Goal: Information Seeking & Learning: Compare options

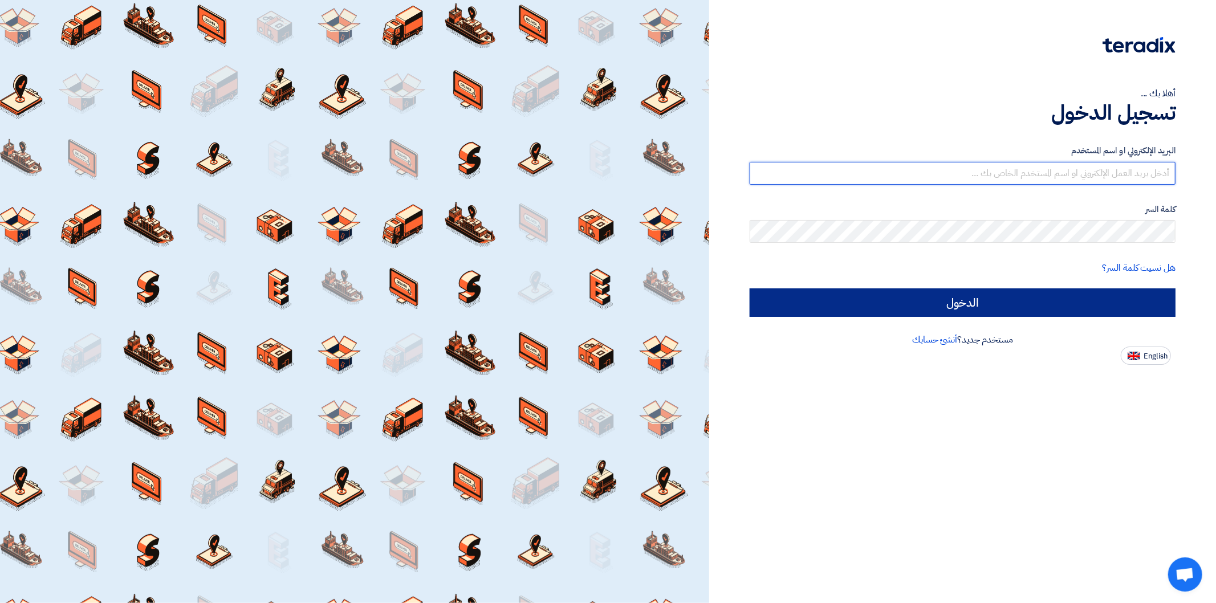
type input "[PERSON_NAME][EMAIL_ADDRESS][DOMAIN_NAME]"
click at [935, 302] on input "الدخول" at bounding box center [963, 303] width 426 height 29
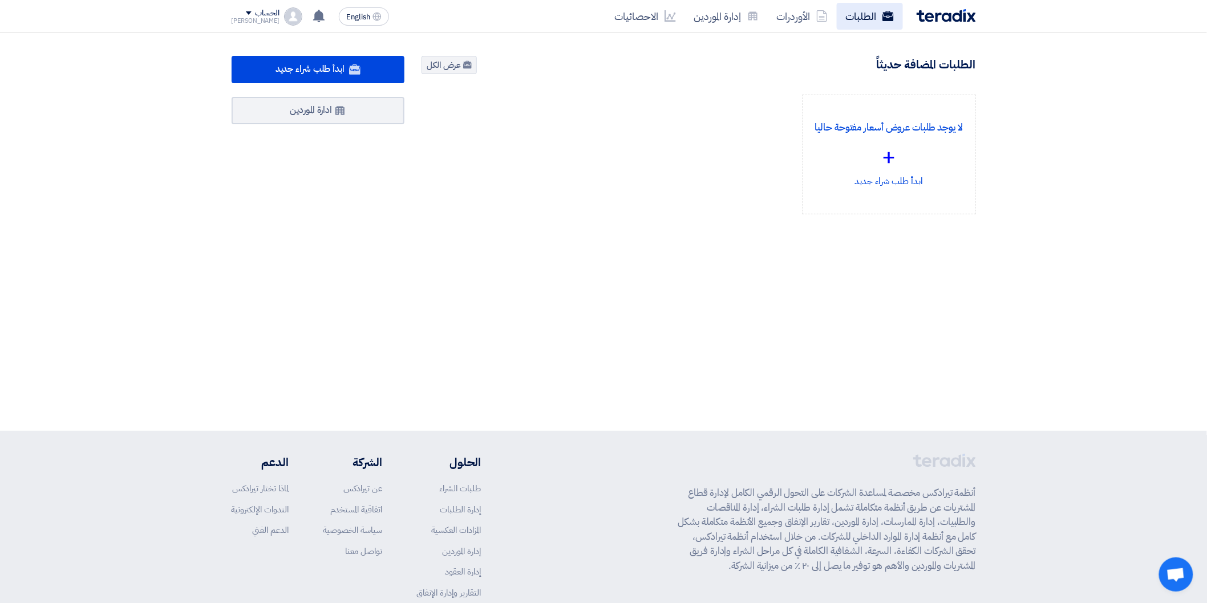
click at [882, 25] on link "الطلبات" at bounding box center [870, 16] width 66 height 27
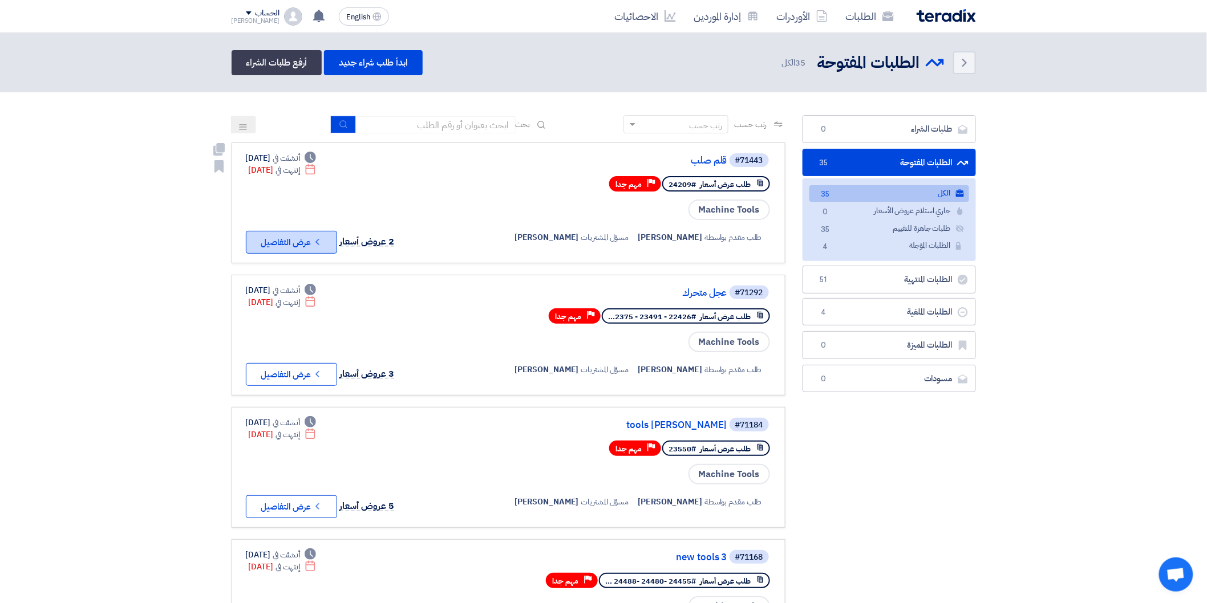
click at [336, 232] on button "Check details عرض التفاصيل" at bounding box center [291, 242] width 91 height 23
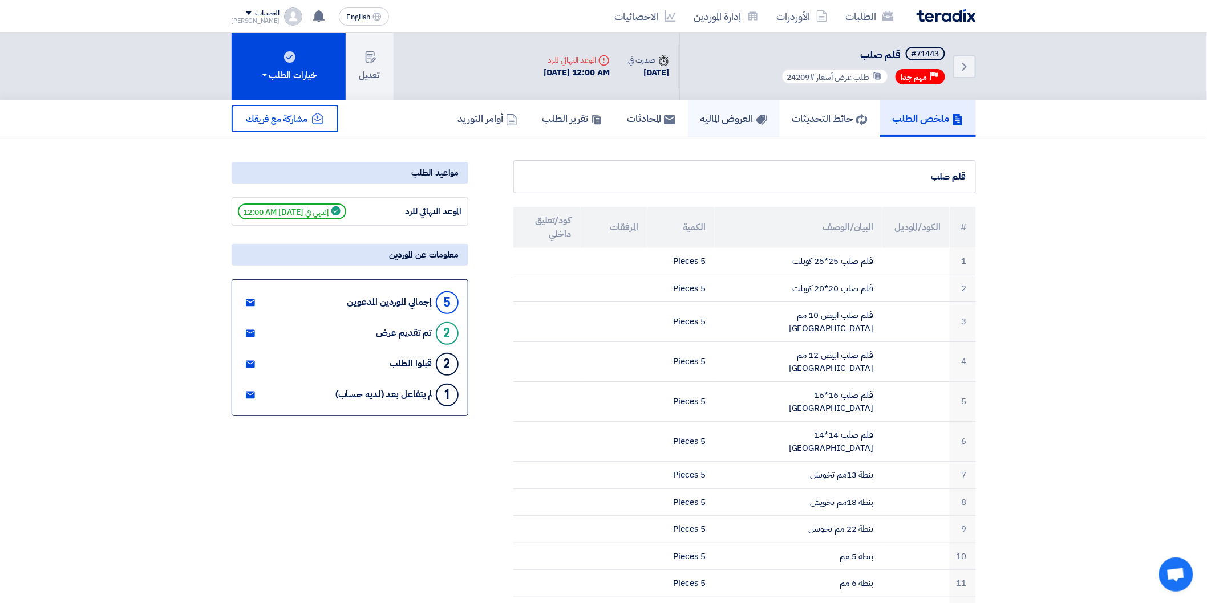
click at [715, 121] on h5 "العروض الماليه" at bounding box center [733, 118] width 67 height 13
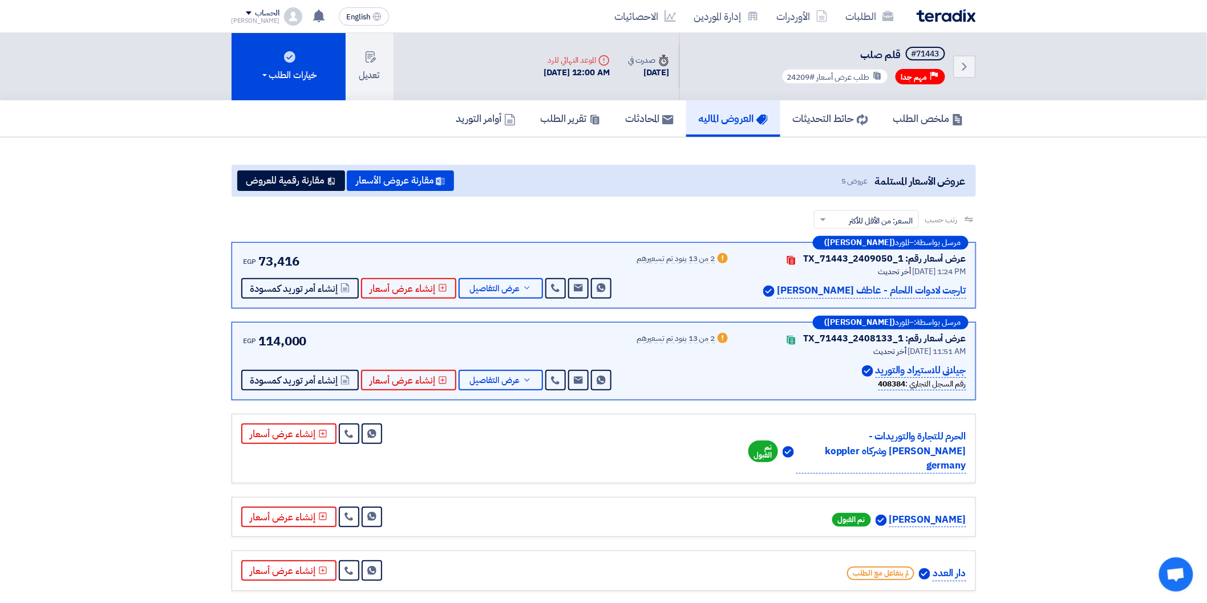
drag, startPoint x: 811, startPoint y: 75, endPoint x: 777, endPoint y: 76, distance: 34.8
click at [777, 76] on div "Back #71443 قلم صلب Priority مهم جدا طلب عرض أسعار #24209" at bounding box center [827, 66] width 297 height 67
copy span "24209"
click at [549, 112] on h5 "تقرير الطلب" at bounding box center [571, 118] width 60 height 13
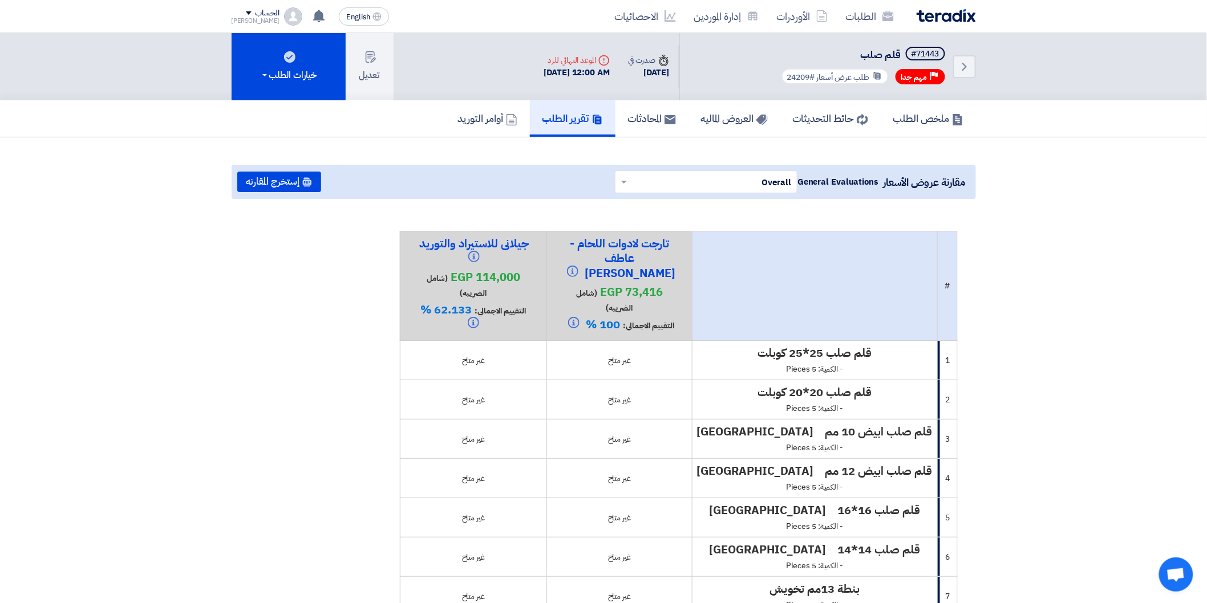
drag, startPoint x: 988, startPoint y: 306, endPoint x: 873, endPoint y: 320, distance: 116.7
drag, startPoint x: 373, startPoint y: 327, endPoint x: 419, endPoint y: 334, distance: 46.2
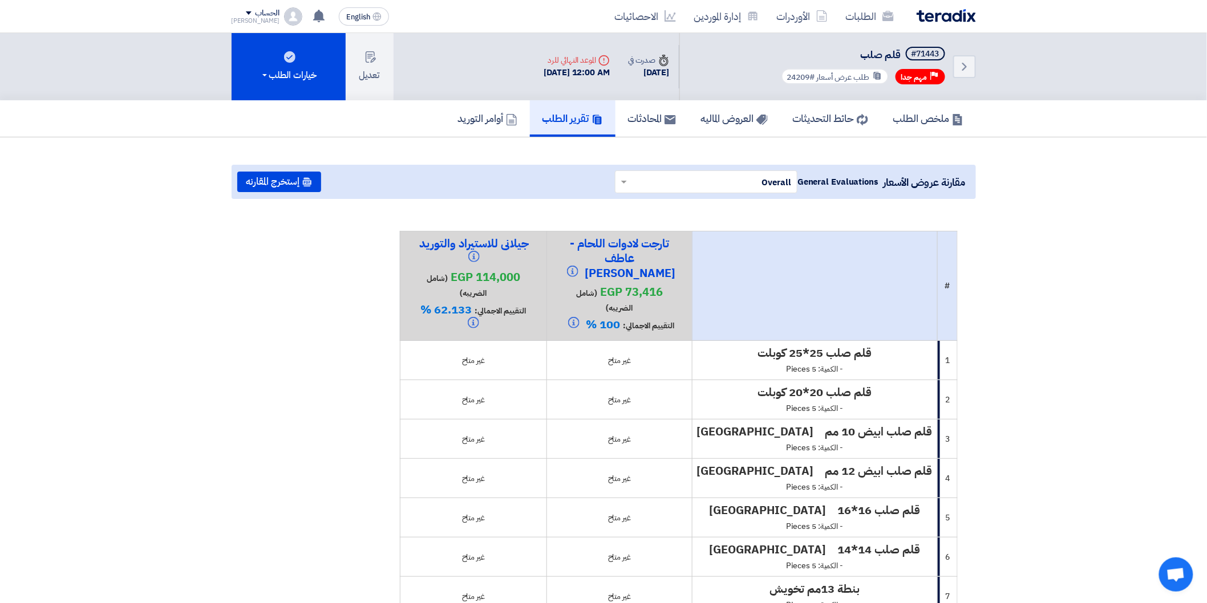
drag, startPoint x: 419, startPoint y: 334, endPoint x: 666, endPoint y: 313, distance: 247.8
drag, startPoint x: 298, startPoint y: 328, endPoint x: 600, endPoint y: 310, distance: 302.2
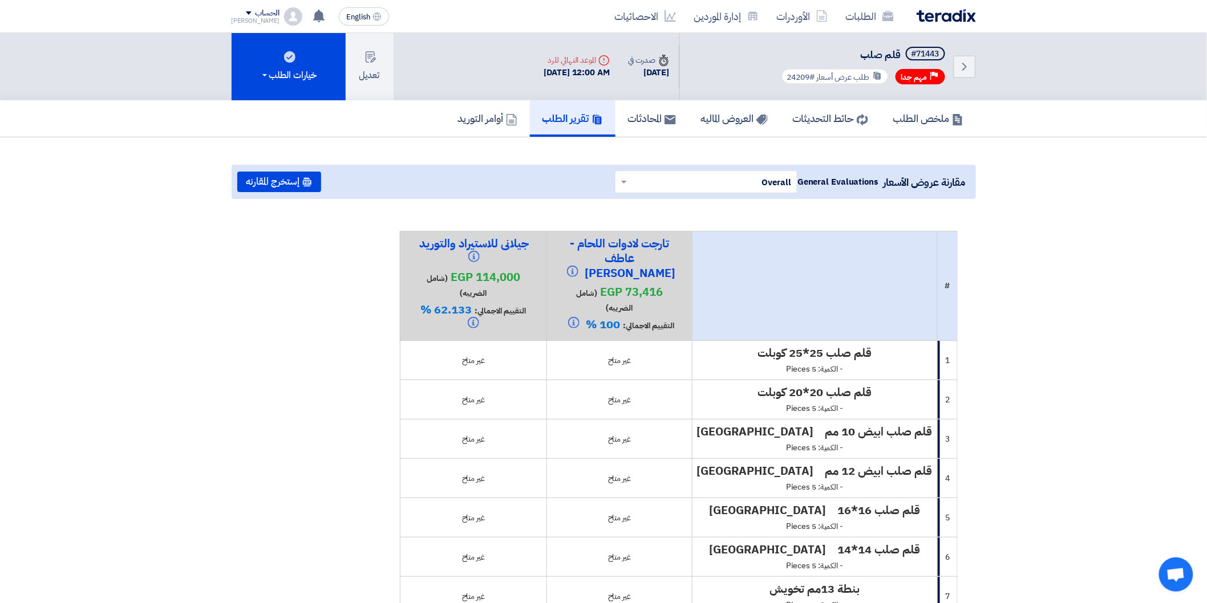
drag, startPoint x: 1014, startPoint y: 261, endPoint x: 330, endPoint y: 297, distance: 685.3
drag, startPoint x: 130, startPoint y: 315, endPoint x: 691, endPoint y: 280, distance: 561.6
drag, startPoint x: 1069, startPoint y: 241, endPoint x: 499, endPoint y: 346, distance: 579.9
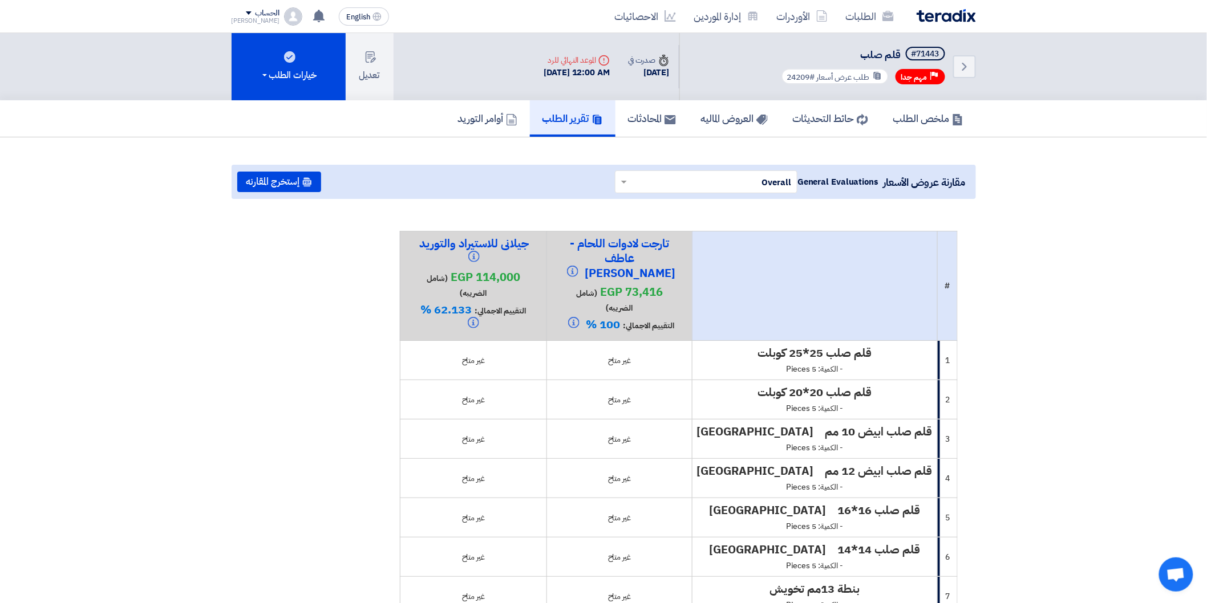
drag, startPoint x: 336, startPoint y: 371, endPoint x: 867, endPoint y: 314, distance: 534.0
drag, startPoint x: 978, startPoint y: 306, endPoint x: 479, endPoint y: 335, distance: 499.8
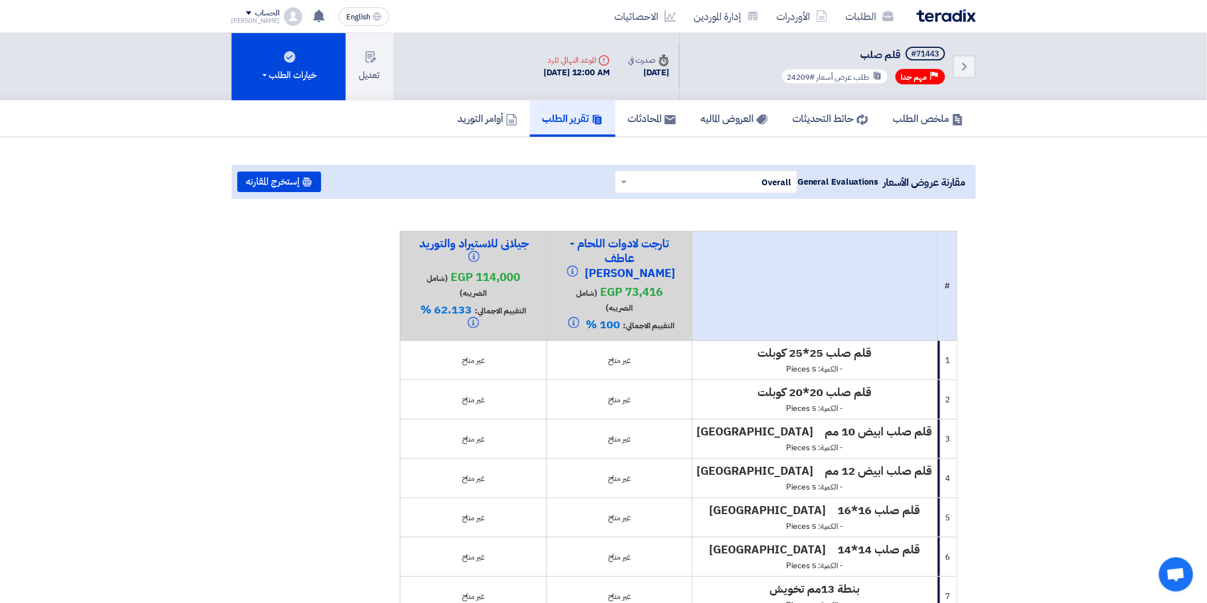
drag, startPoint x: 233, startPoint y: 352, endPoint x: 778, endPoint y: 299, distance: 547.8
drag, startPoint x: 1023, startPoint y: 273, endPoint x: 318, endPoint y: 294, distance: 705.2
drag, startPoint x: 261, startPoint y: 306, endPoint x: 911, endPoint y: 293, distance: 649.7
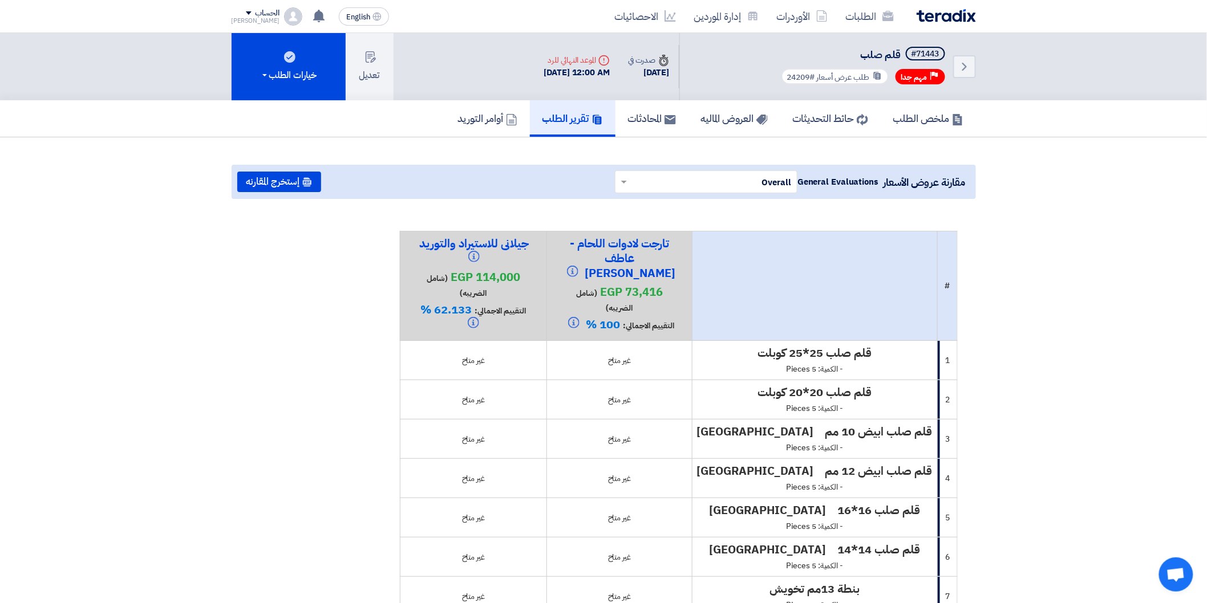
drag, startPoint x: 1092, startPoint y: 291, endPoint x: 636, endPoint y: 313, distance: 456.7
drag, startPoint x: 295, startPoint y: 315, endPoint x: 760, endPoint y: 299, distance: 465.1
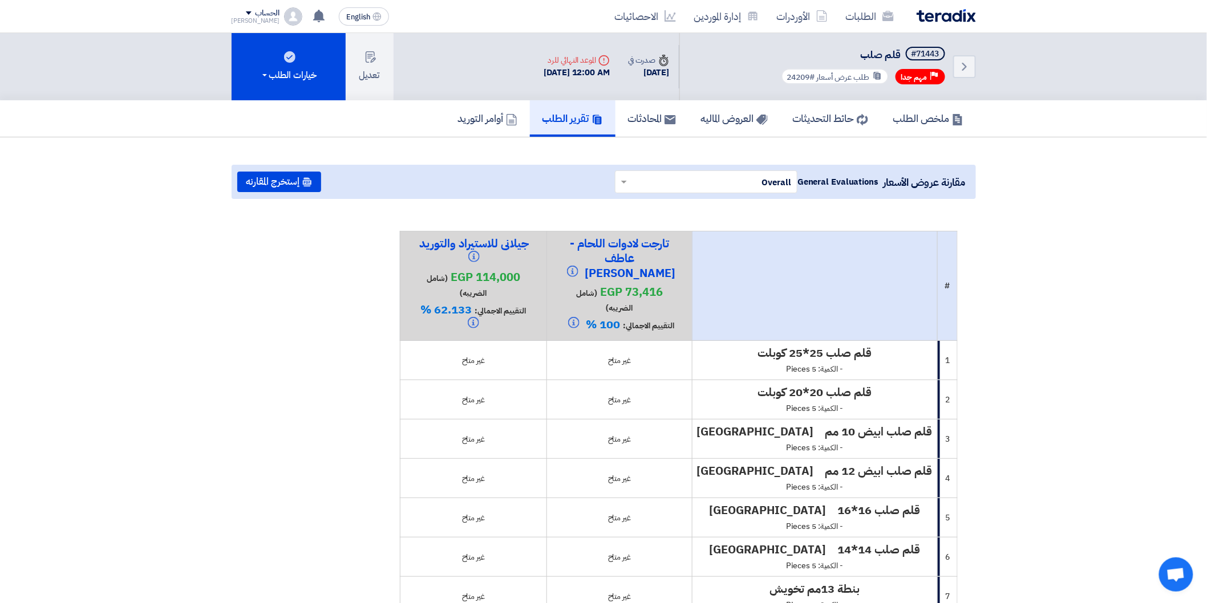
drag, startPoint x: 274, startPoint y: 319, endPoint x: 1000, endPoint y: 300, distance: 726.2
drag, startPoint x: 1000, startPoint y: 300, endPoint x: 343, endPoint y: 318, distance: 656.6
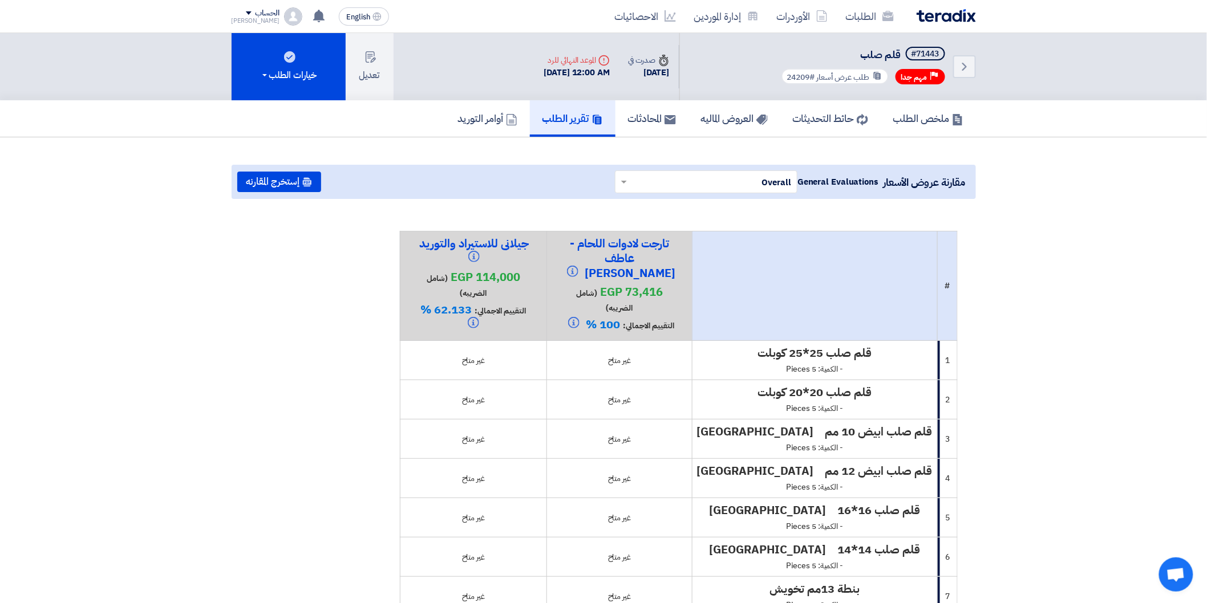
drag, startPoint x: 232, startPoint y: 323, endPoint x: 1056, endPoint y: 290, distance: 825.3
drag, startPoint x: 798, startPoint y: 354, endPoint x: 928, endPoint y: 351, distance: 129.5
click at [928, 351] on h4 "قلم صلب 25*25 كوبلت" at bounding box center [815, 353] width 236 height 15
copy h4 "قلم صلب 25*25 كوبلت"
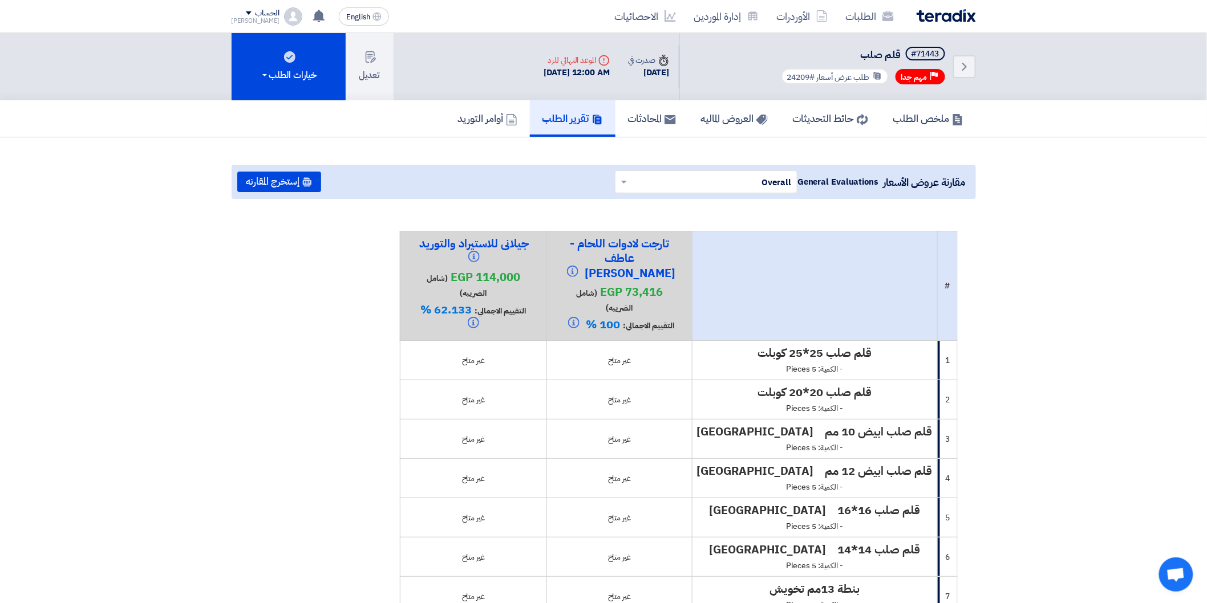
copy h4 "قلم صلب 25*25 كوبلت"
drag, startPoint x: 797, startPoint y: 391, endPoint x: 922, endPoint y: 390, distance: 124.3
click at [922, 390] on h4 "قلم صلب 20*20 كوبلت" at bounding box center [815, 392] width 236 height 15
copy h4 "قلم صلب 20*20 كوبلت"
drag, startPoint x: 784, startPoint y: 433, endPoint x: 931, endPoint y: 434, distance: 147.1
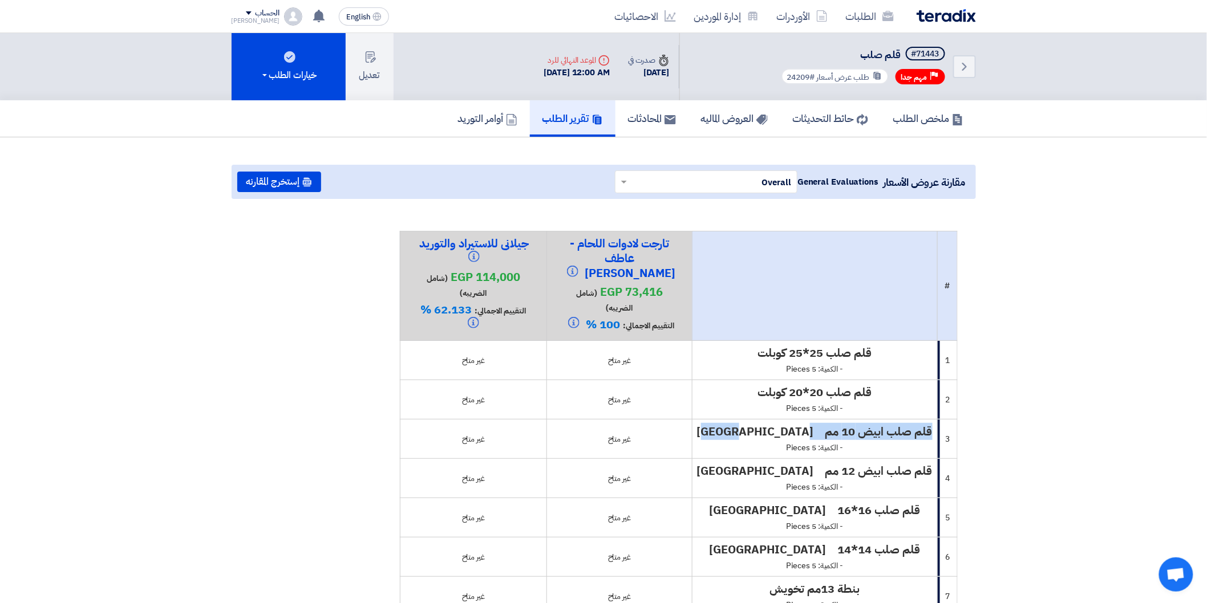
click at [931, 434] on h4 "قلم صلب ابيض 10 مم [GEOGRAPHIC_DATA]" at bounding box center [815, 431] width 236 height 15
copy h4 "قلم صلب ابيض 10 مم كوبلت"
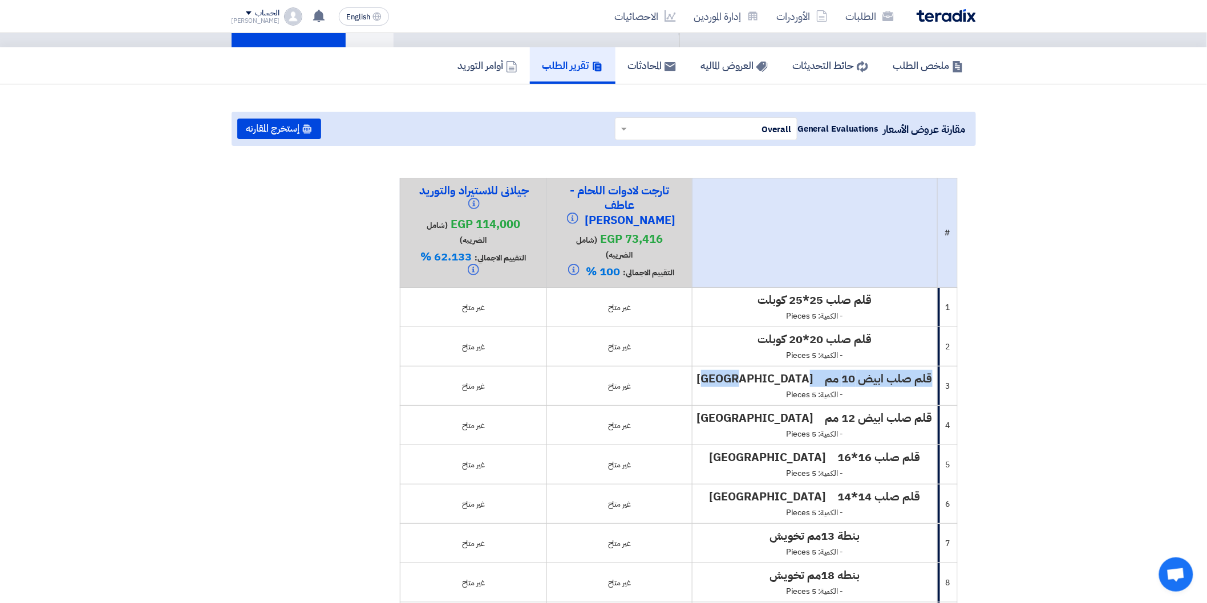
scroll to position [127, 0]
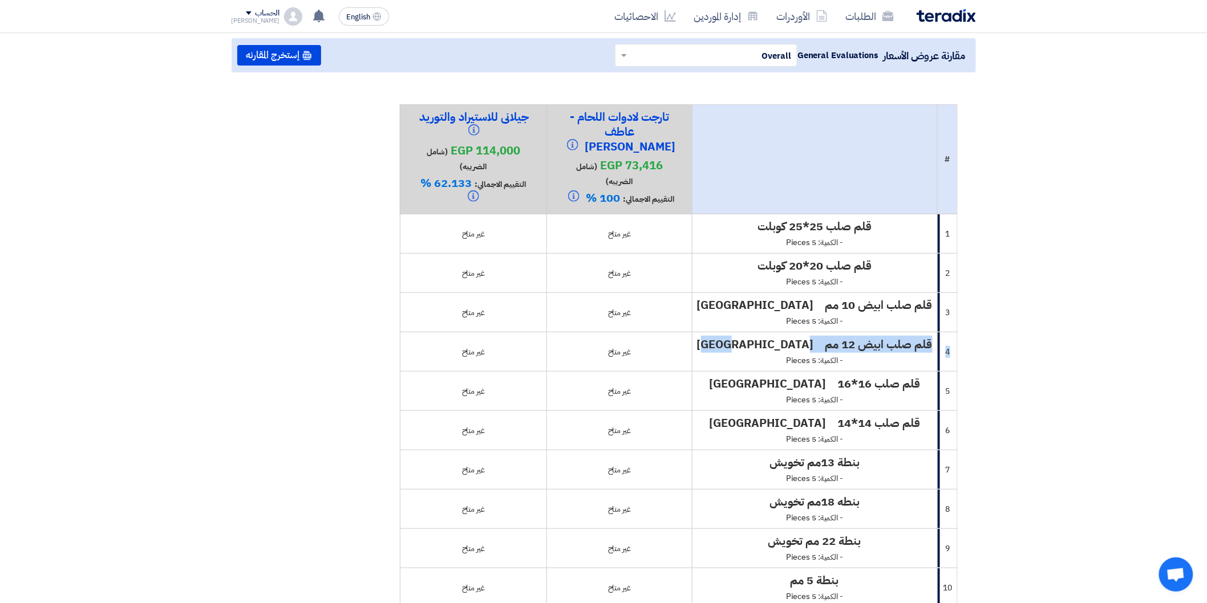
drag, startPoint x: 786, startPoint y: 344, endPoint x: 971, endPoint y: 344, distance: 184.8
copy tr "4 قلم صلب ابيض 12 مم كوبلت"
click at [692, 397] on td "غير متاح" at bounding box center [619, 391] width 145 height 39
drag, startPoint x: 786, startPoint y: 343, endPoint x: 933, endPoint y: 346, distance: 147.1
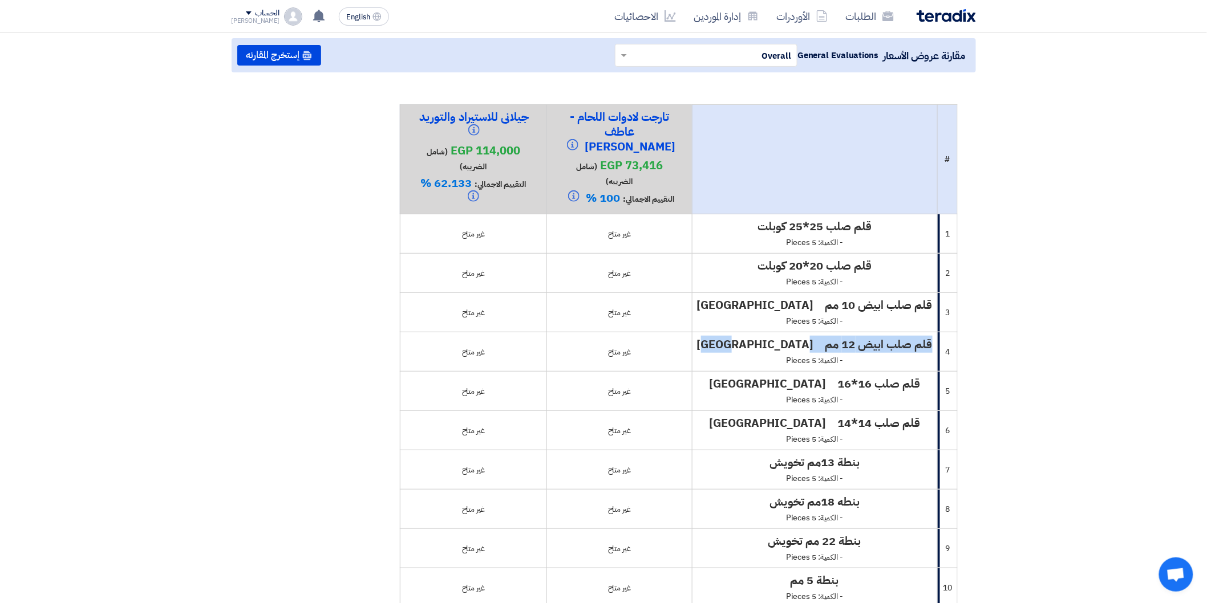
click at [933, 346] on td "قلم صلب ابيض 12 مم [GEOGRAPHIC_DATA] - الكمية: 5 Pieces" at bounding box center [814, 351] width 245 height 39
copy h4 "قلم صلب ابيض 12 مم كوبلت"
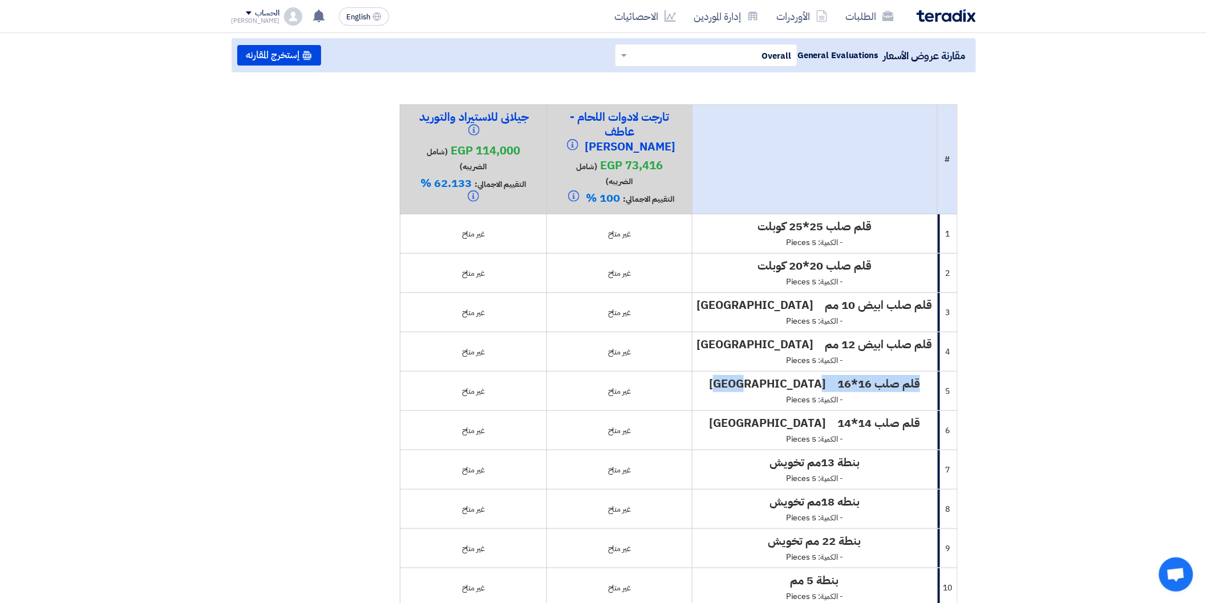
drag, startPoint x: 801, startPoint y: 382, endPoint x: 927, endPoint y: 380, distance: 126.6
click at [927, 380] on h4 "قلم صلب 16*16 [GEOGRAPHIC_DATA]" at bounding box center [815, 383] width 236 height 15
copy h4 "قلم صلب 16*16 كوبلت"
